Goal: Task Accomplishment & Management: Use online tool/utility

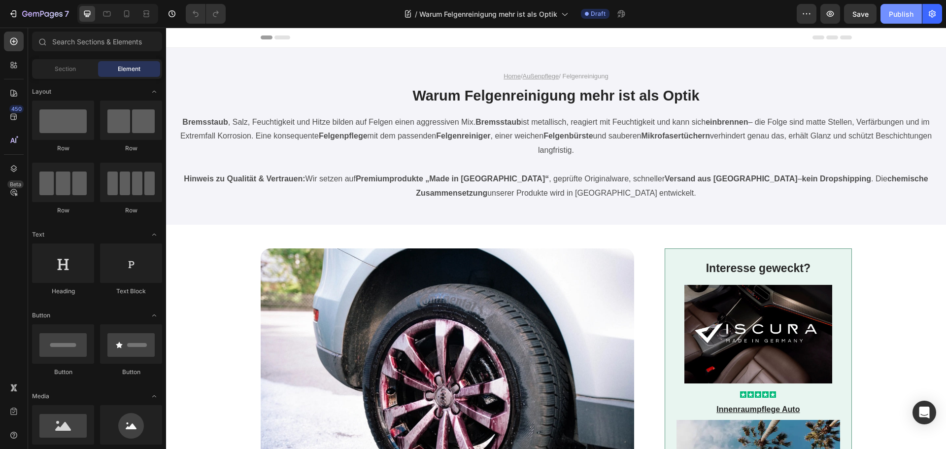
click at [899, 13] on div "Publish" at bounding box center [901, 14] width 25 height 10
click at [34, 13] on icon "button" at bounding box center [36, 14] width 6 height 4
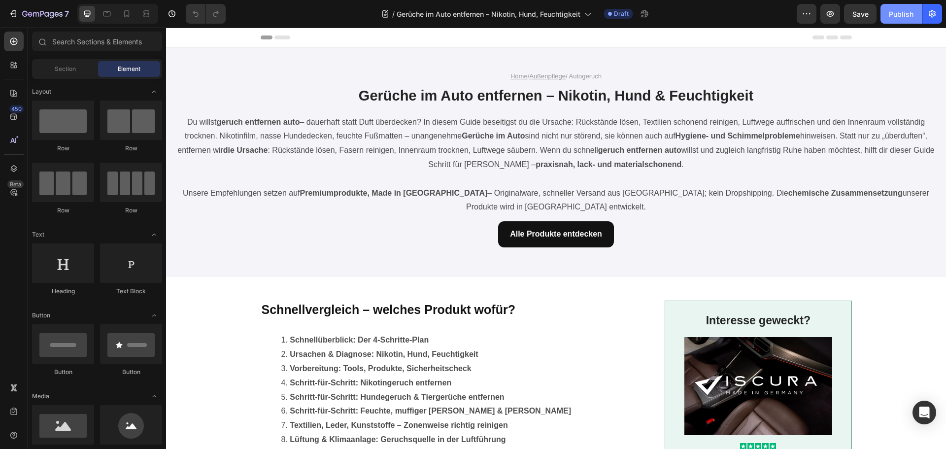
click at [902, 15] on div "Publish" at bounding box center [901, 14] width 25 height 10
click at [46, 9] on div "7" at bounding box center [45, 14] width 47 height 12
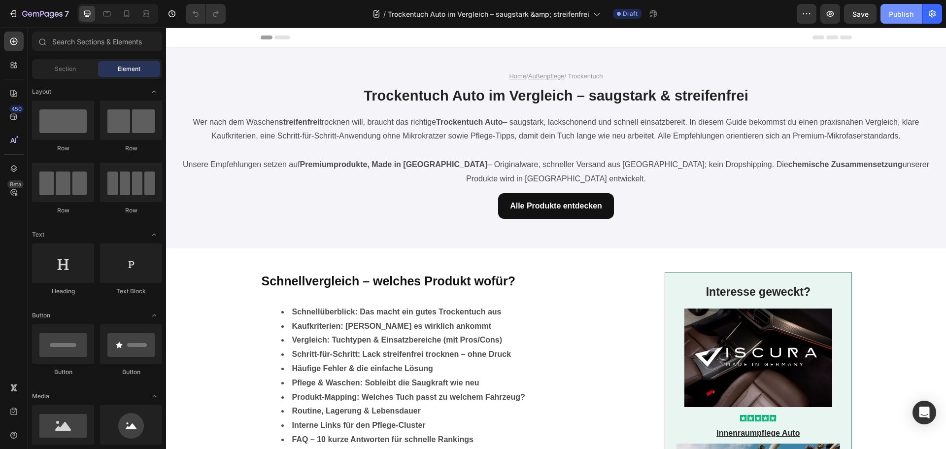
click at [889, 19] on div "Publish" at bounding box center [901, 14] width 25 height 10
click at [53, 10] on div "7" at bounding box center [45, 14] width 47 height 12
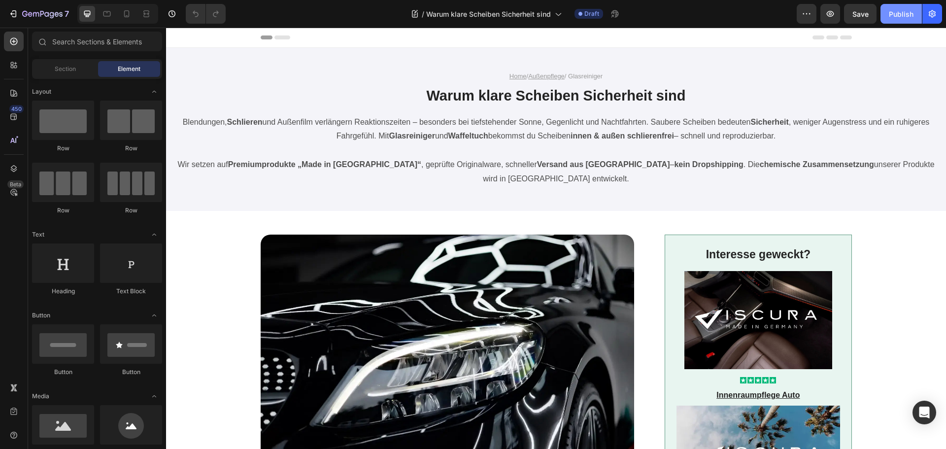
click at [891, 13] on div "Publish" at bounding box center [901, 14] width 25 height 10
click at [44, 15] on icon "button" at bounding box center [42, 14] width 40 height 8
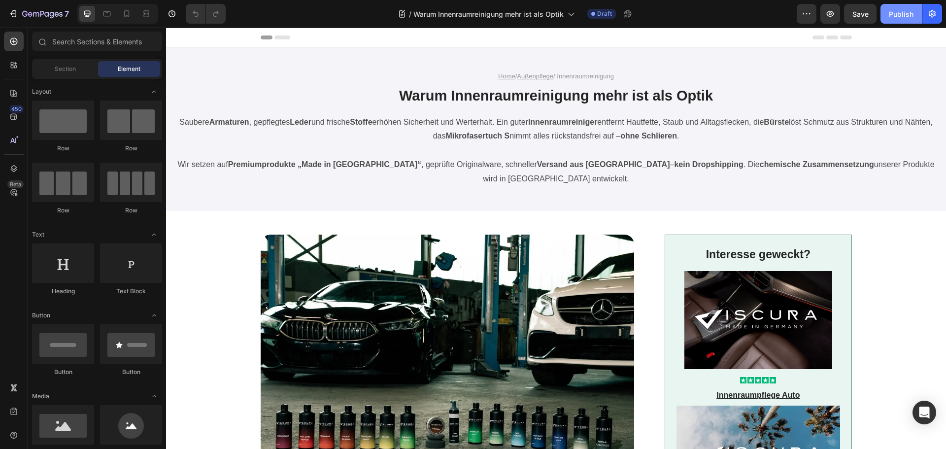
click at [898, 13] on div "Publish" at bounding box center [901, 14] width 25 height 10
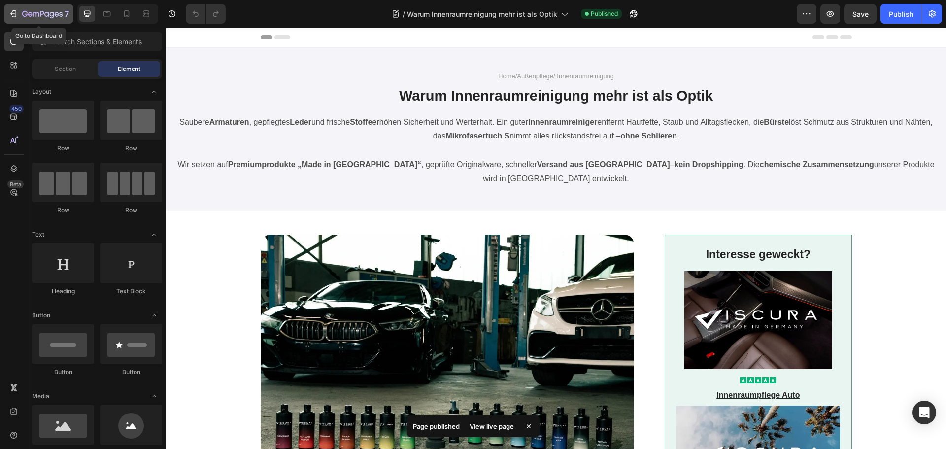
click at [43, 15] on icon "button" at bounding box center [42, 14] width 40 height 8
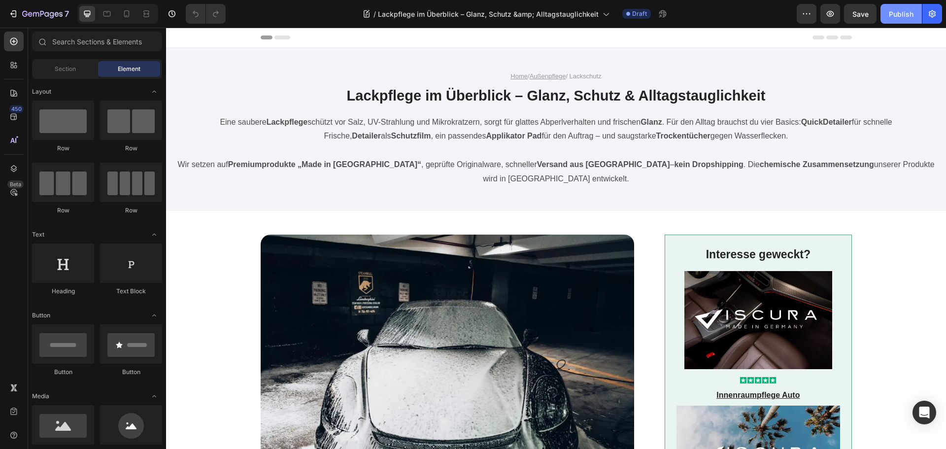
click at [889, 8] on button "Publish" at bounding box center [900, 14] width 41 height 20
click at [39, 13] on icon "button" at bounding box center [42, 14] width 40 height 8
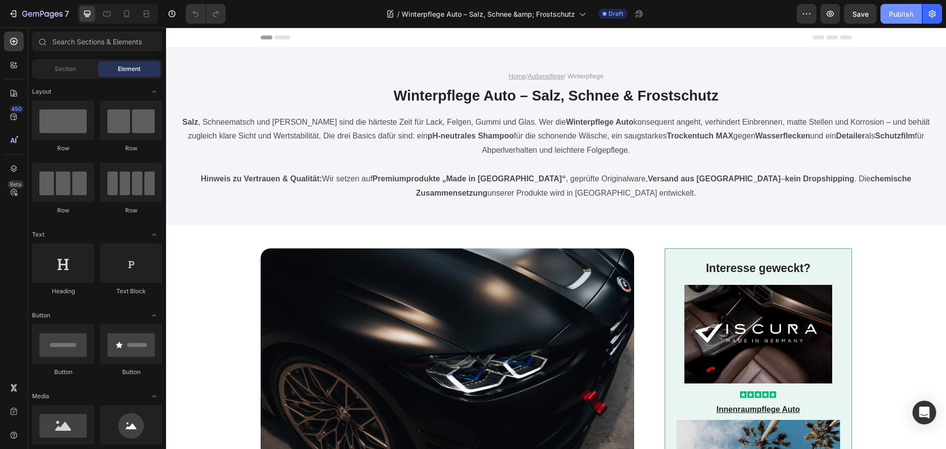
click at [895, 16] on div "Publish" at bounding box center [901, 14] width 25 height 10
click at [41, 11] on icon "button" at bounding box center [42, 14] width 4 height 6
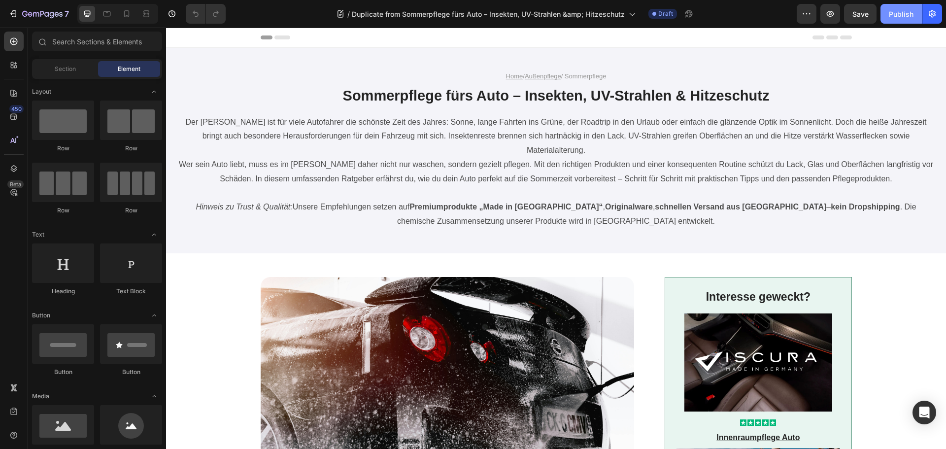
click at [901, 9] on div "Publish" at bounding box center [901, 14] width 25 height 10
click at [46, 15] on icon "button" at bounding box center [42, 14] width 40 height 8
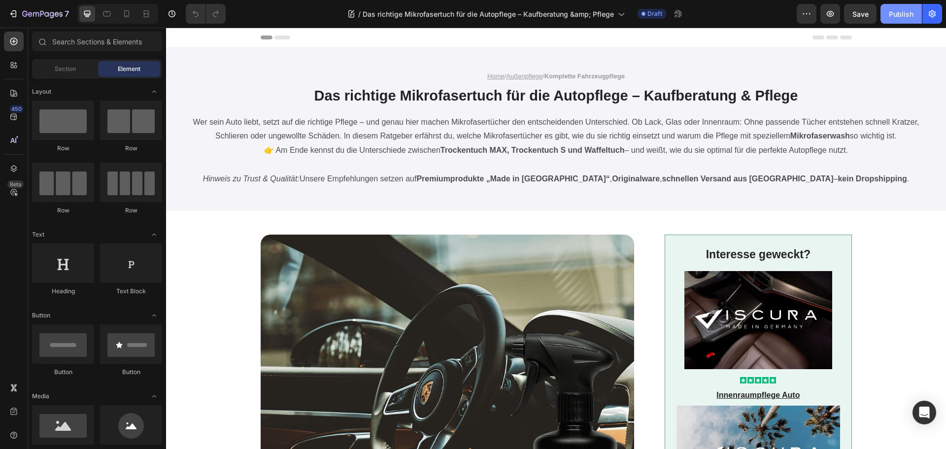
click at [898, 9] on div "Publish" at bounding box center [901, 14] width 25 height 10
click at [25, 13] on icon "button" at bounding box center [42, 14] width 40 height 8
